Goal: Communication & Community: Answer question/provide support

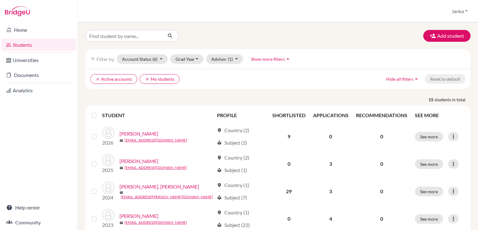
click at [305, 87] on div "clear Active accounts clear My students Hide all filters arrow_drop_up Reset to…" at bounding box center [278, 79] width 386 height 20
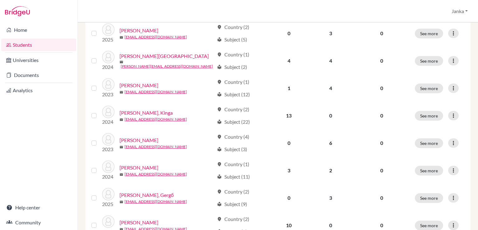
scroll to position [321, 0]
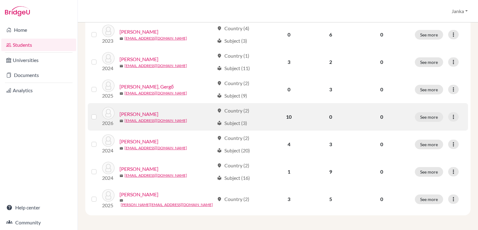
click at [141, 113] on link "[PERSON_NAME]" at bounding box center [139, 113] width 39 height 7
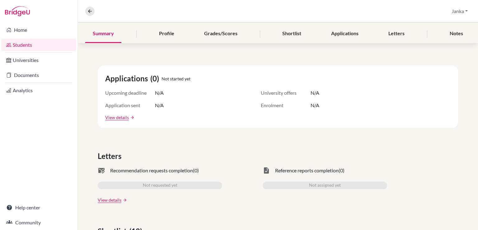
scroll to position [75, 0]
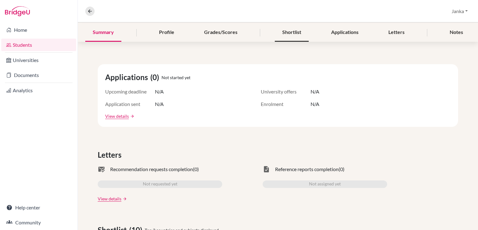
click at [291, 33] on div "Shortlist" at bounding box center [292, 32] width 34 height 18
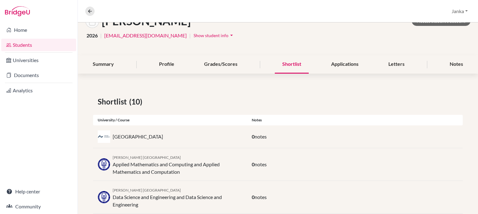
scroll to position [35, 0]
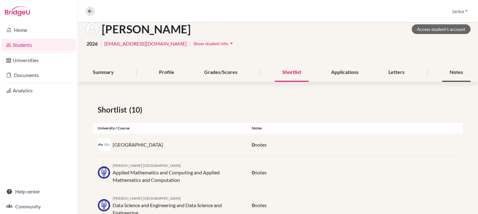
click at [457, 73] on div "Notes" at bounding box center [457, 72] width 28 height 18
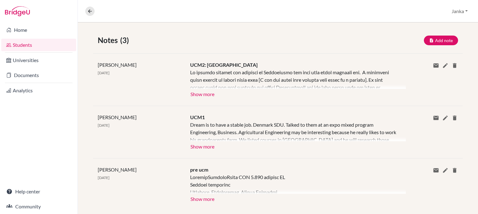
scroll to position [115, 0]
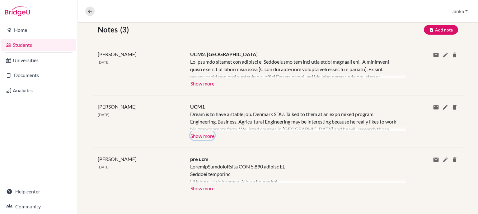
click at [191, 138] on button "Show more" at bounding box center [202, 134] width 25 height 9
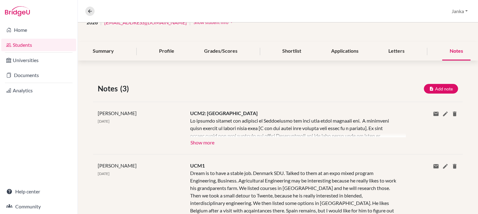
scroll to position [55, 0]
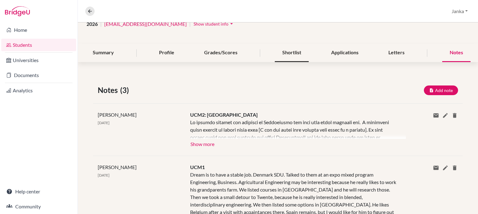
click at [284, 53] on div "Shortlist" at bounding box center [292, 53] width 34 height 18
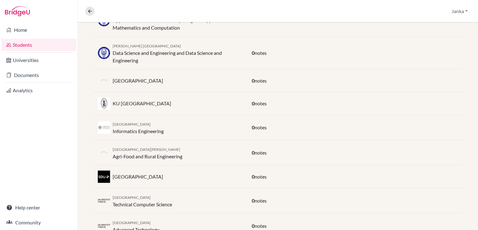
scroll to position [197, 0]
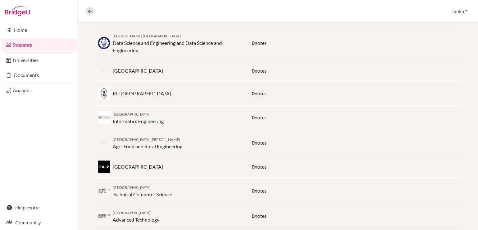
click at [291, 131] on div "[GEOGRAPHIC_DATA][PERSON_NAME] Agri-Food and Rural Engineering 0 notes" at bounding box center [278, 142] width 370 height 25
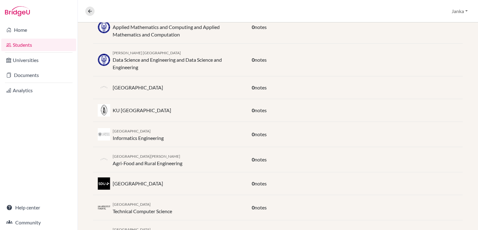
scroll to position [210, 0]
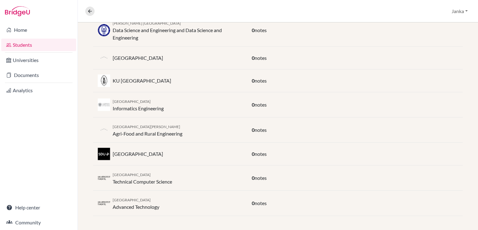
click at [313, 55] on div "0 notes" at bounding box center [355, 57] width 216 height 7
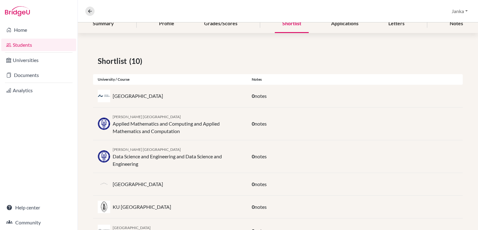
scroll to position [84, 0]
click at [452, 24] on div "Notes" at bounding box center [457, 23] width 28 height 18
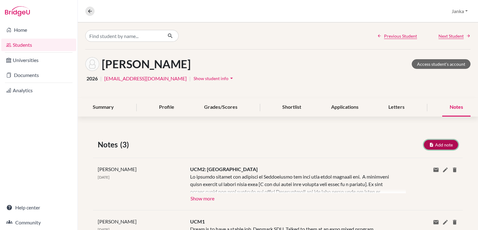
click at [440, 143] on button "Add note" at bounding box center [441, 145] width 34 height 10
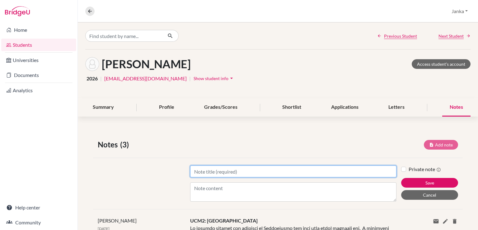
click at [243, 172] on input "Title" at bounding box center [293, 171] width 206 height 12
type input "Mentoring 1"
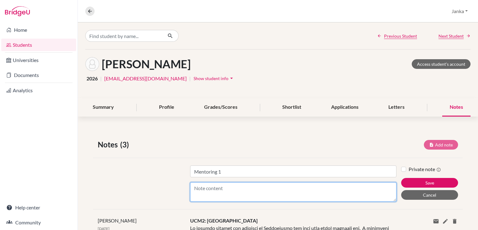
click at [233, 188] on textarea "Content" at bounding box center [293, 191] width 206 height 19
type textarea "3"
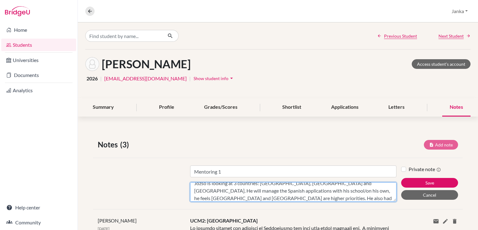
scroll to position [12, 0]
paste textarea "- [GEOGRAPHIC_DATA]: Business Engineering Engineering Technology - [PERSON_NAME…"
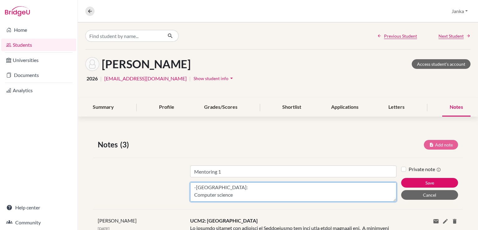
scroll to position [127, 0]
drag, startPoint x: 242, startPoint y: 195, endPoint x: 191, endPoint y: 193, distance: 50.8
click at [191, 193] on textarea "Jozsó is looking at 3 countries: [GEOGRAPHIC_DATA], [GEOGRAPHIC_DATA] and [GEOG…" at bounding box center [293, 191] width 206 height 19
click at [231, 191] on textarea "Jozsó is looking at 3 countries: [GEOGRAPHIC_DATA], [GEOGRAPHIC_DATA] and [GEOG…" at bounding box center [293, 191] width 206 height 19
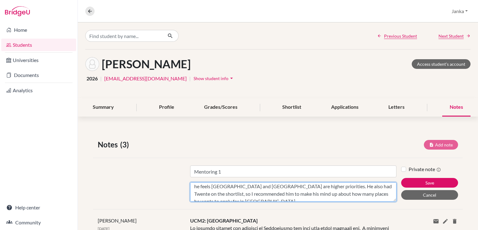
scroll to position [16, 0]
click at [348, 194] on textarea "Jozsó is looking at 3 countries: [GEOGRAPHIC_DATA], [GEOGRAPHIC_DATA] and [GEOG…" at bounding box center [293, 191] width 206 height 19
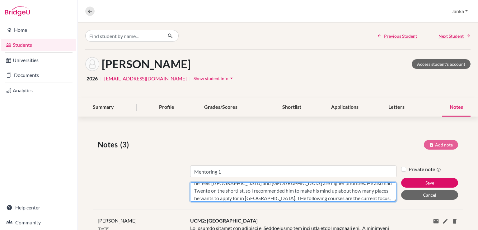
scroll to position [27, 0]
type textarea "Jozsó is looking at 3 countries: [GEOGRAPHIC_DATA], [GEOGRAPHIC_DATA] and [GEOG…"
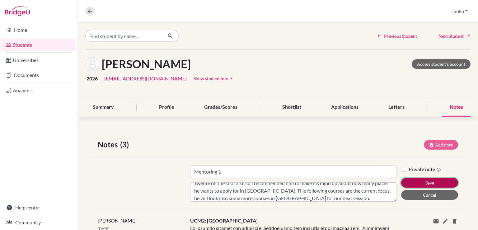
click at [441, 186] on button "Save" at bounding box center [429, 183] width 57 height 10
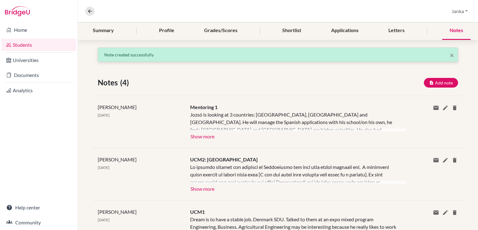
scroll to position [79, 0]
